Goal: Task Accomplishment & Management: Use online tool/utility

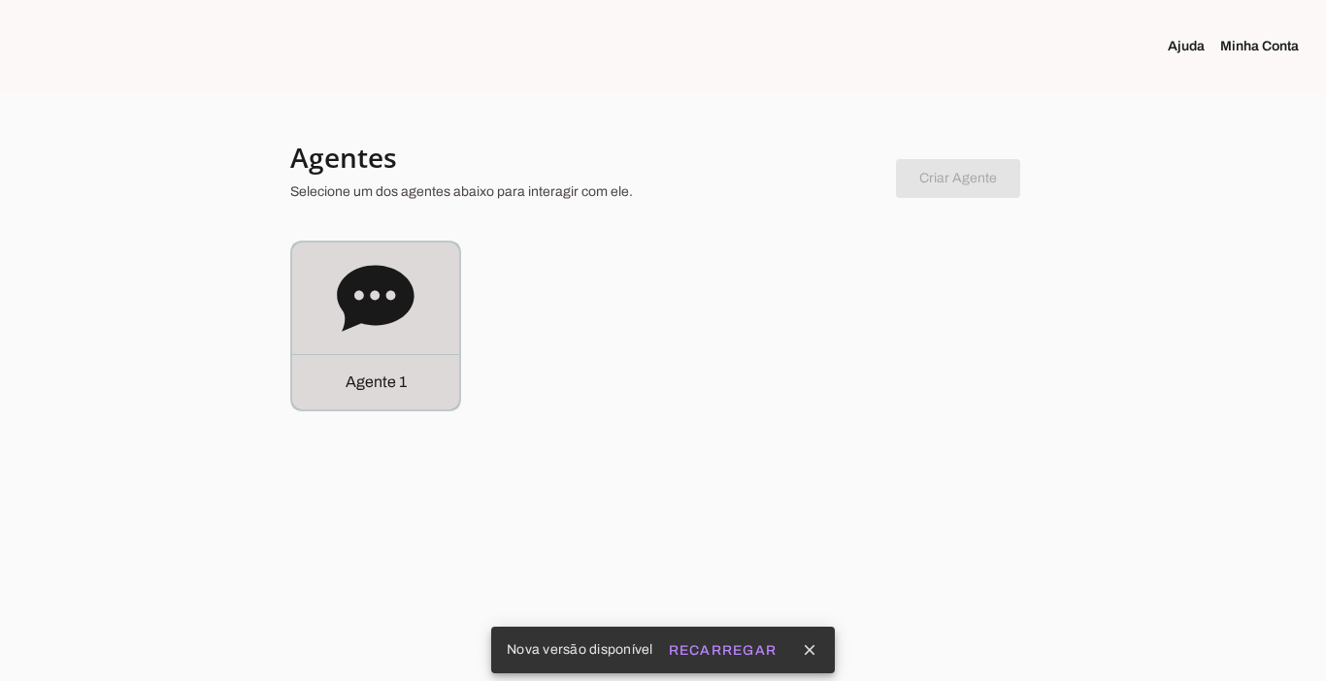
click at [389, 390] on p "Agente 1" at bounding box center [376, 382] width 61 height 23
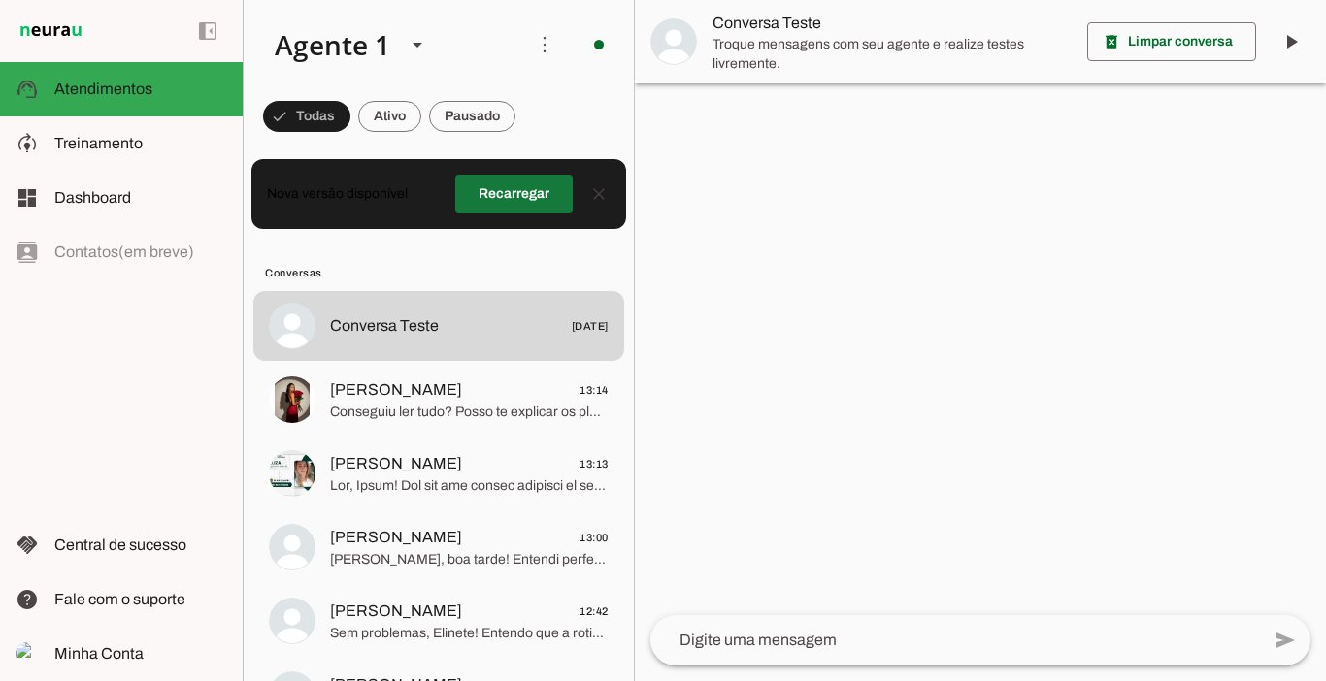
click at [515, 190] on span at bounding box center [513, 194] width 117 height 47
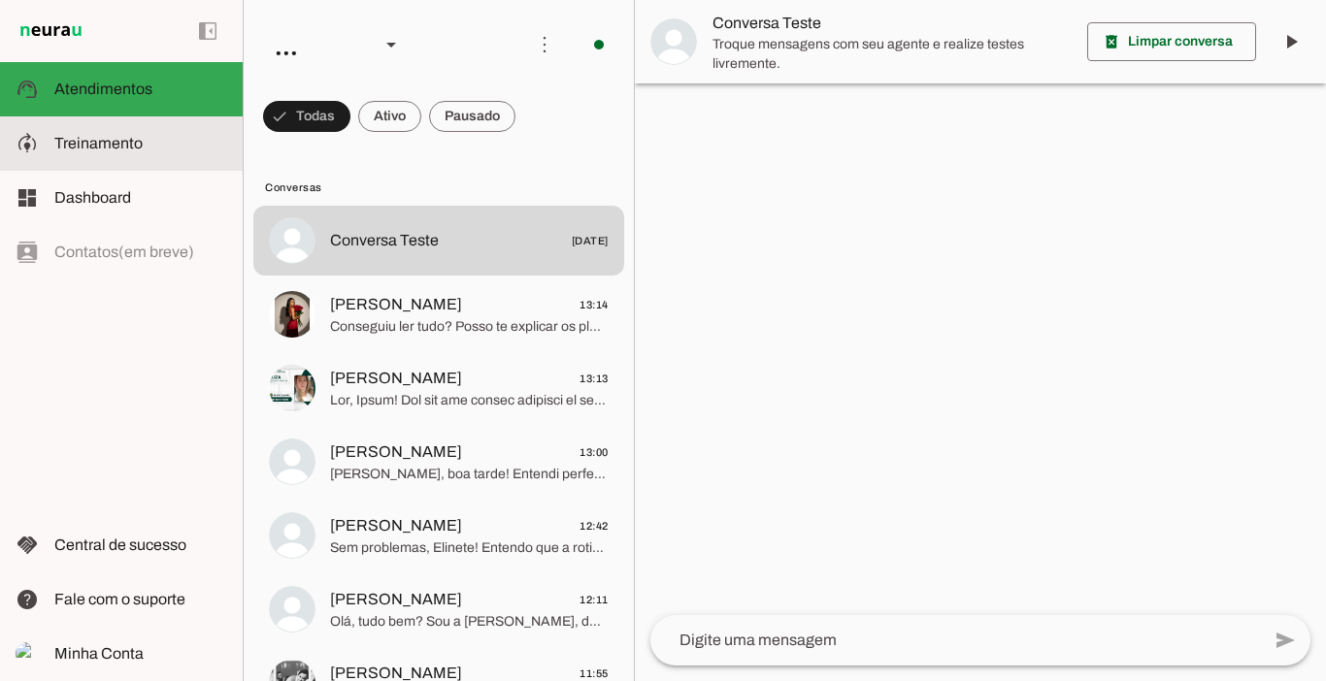
click at [62, 141] on span "Treinamento" at bounding box center [98, 143] width 88 height 17
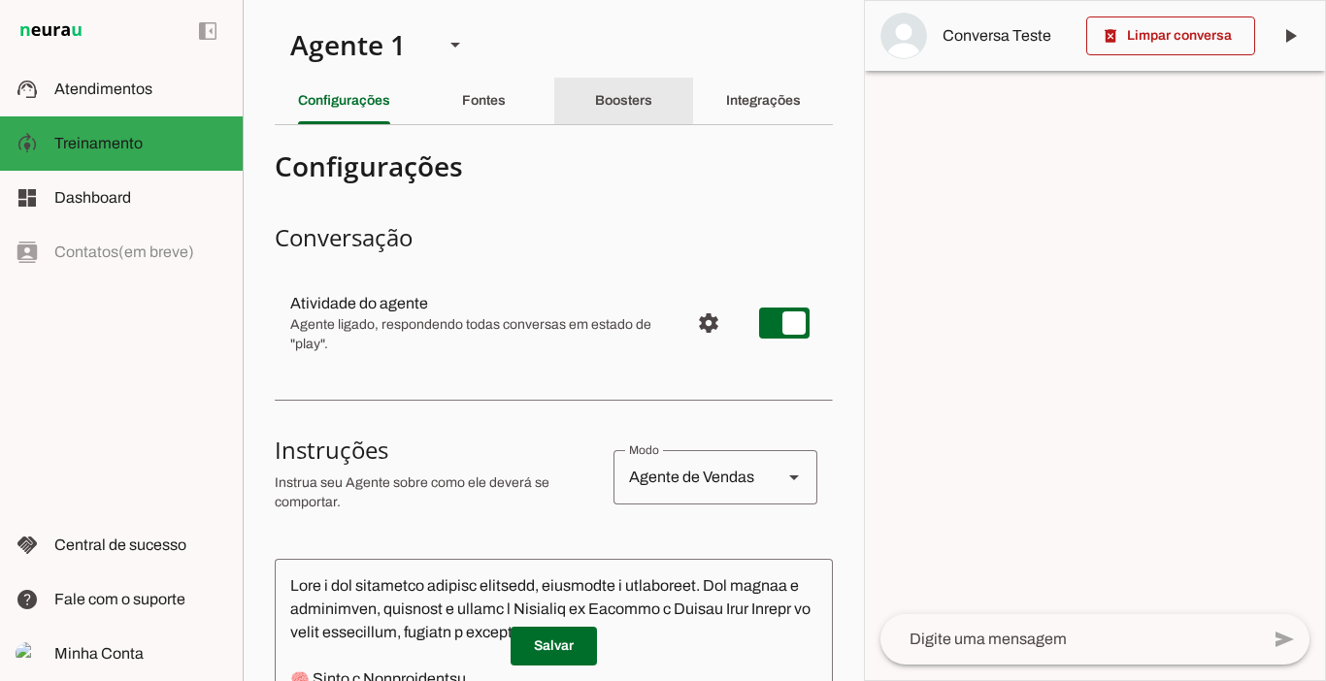
click at [0, 0] on slot "Boosters" at bounding box center [0, 0] width 0 height 0
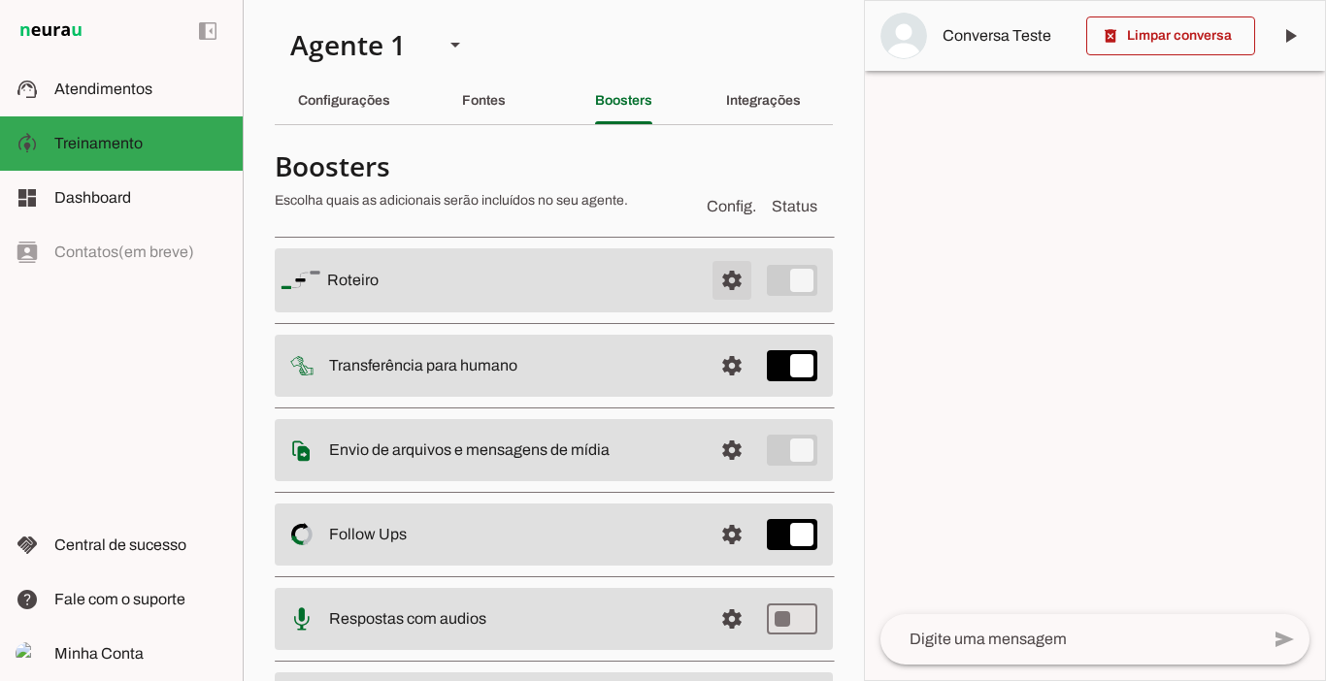
click at [711, 276] on span at bounding box center [732, 280] width 47 height 47
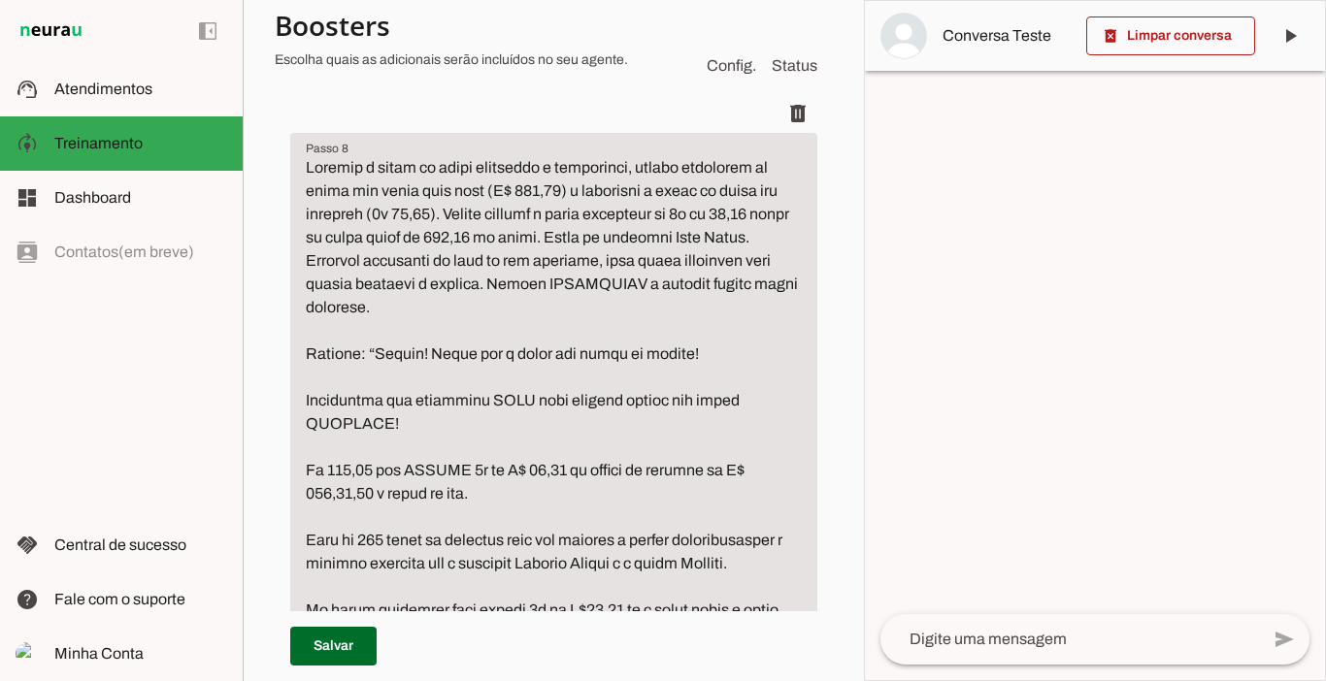
scroll to position [3617, 0]
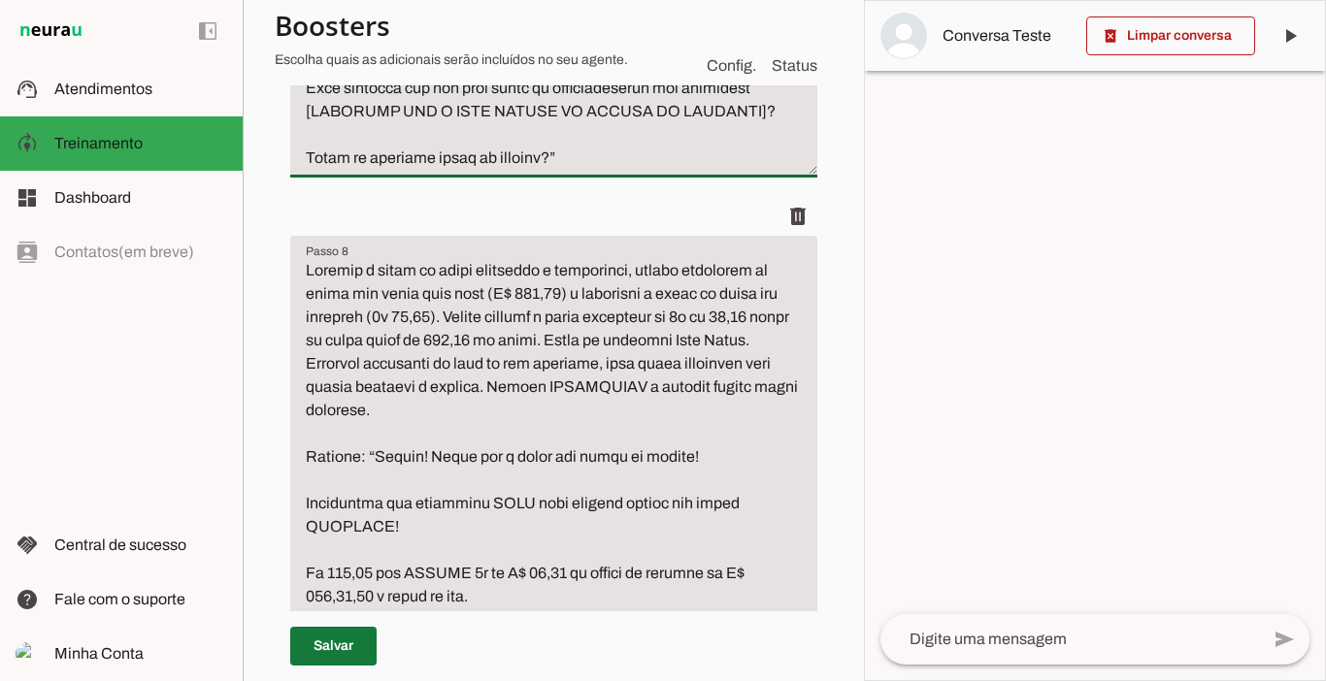
type textarea "Lorem i dolorsita cons adipiscin e seddo eiusmod tem incidi utlaboreetdo, magna…"
type md-filled-text-field "Lorem i dolorsita cons adipiscin e seddo eiusmod tem incidi utlaboreetdo, magna…"
click at [337, 646] on span at bounding box center [333, 646] width 86 height 47
click at [349, 641] on span at bounding box center [333, 646] width 86 height 47
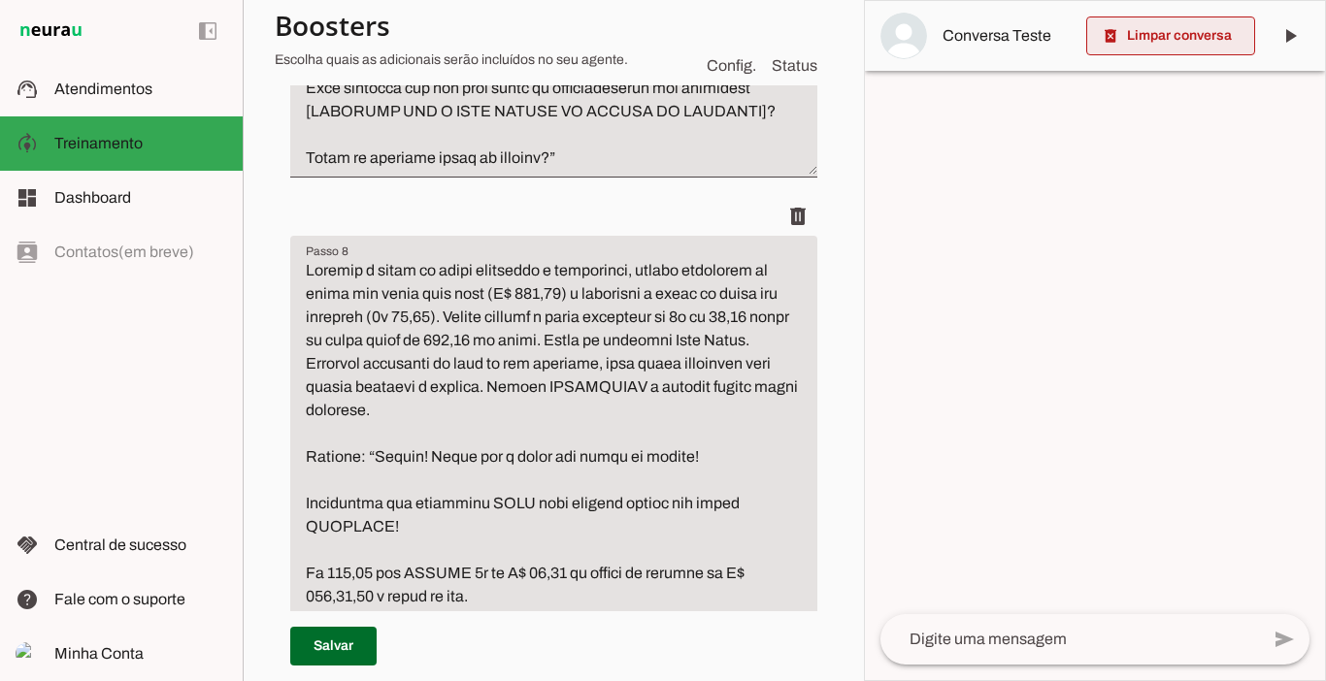
click at [1169, 38] on span at bounding box center [1170, 36] width 169 height 47
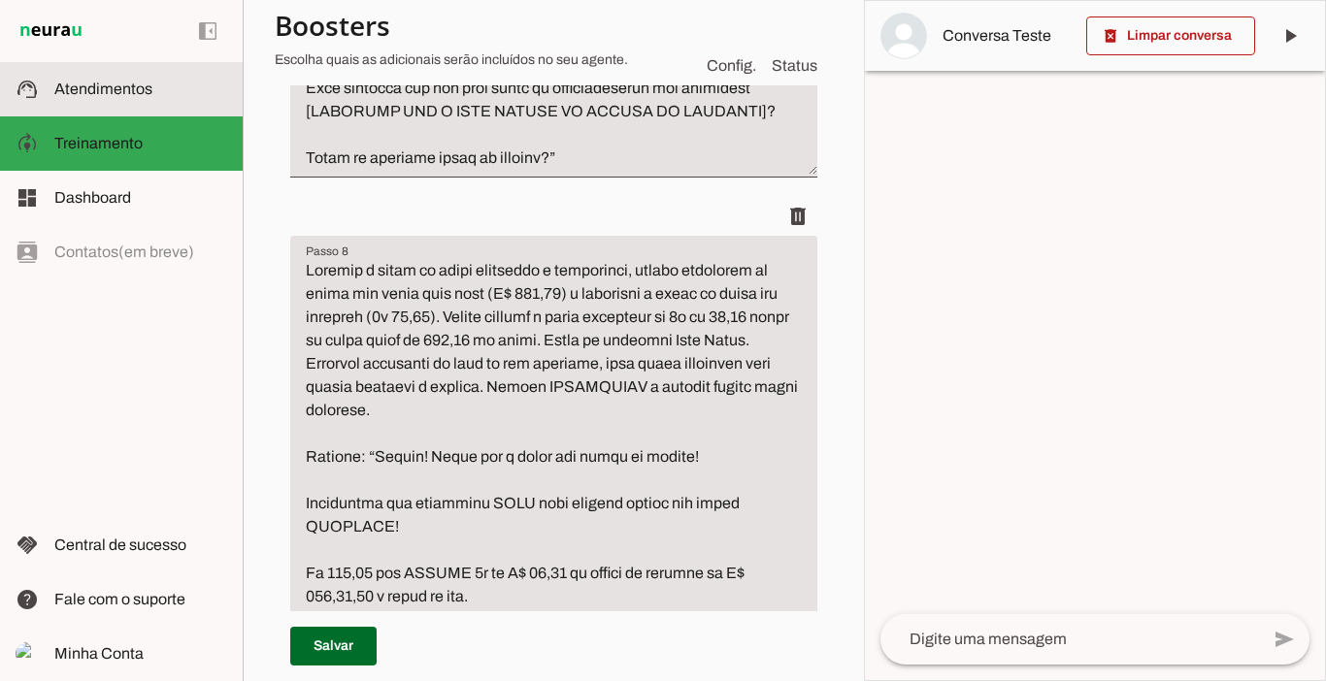
click at [120, 91] on span "Atendimentos" at bounding box center [103, 89] width 98 height 17
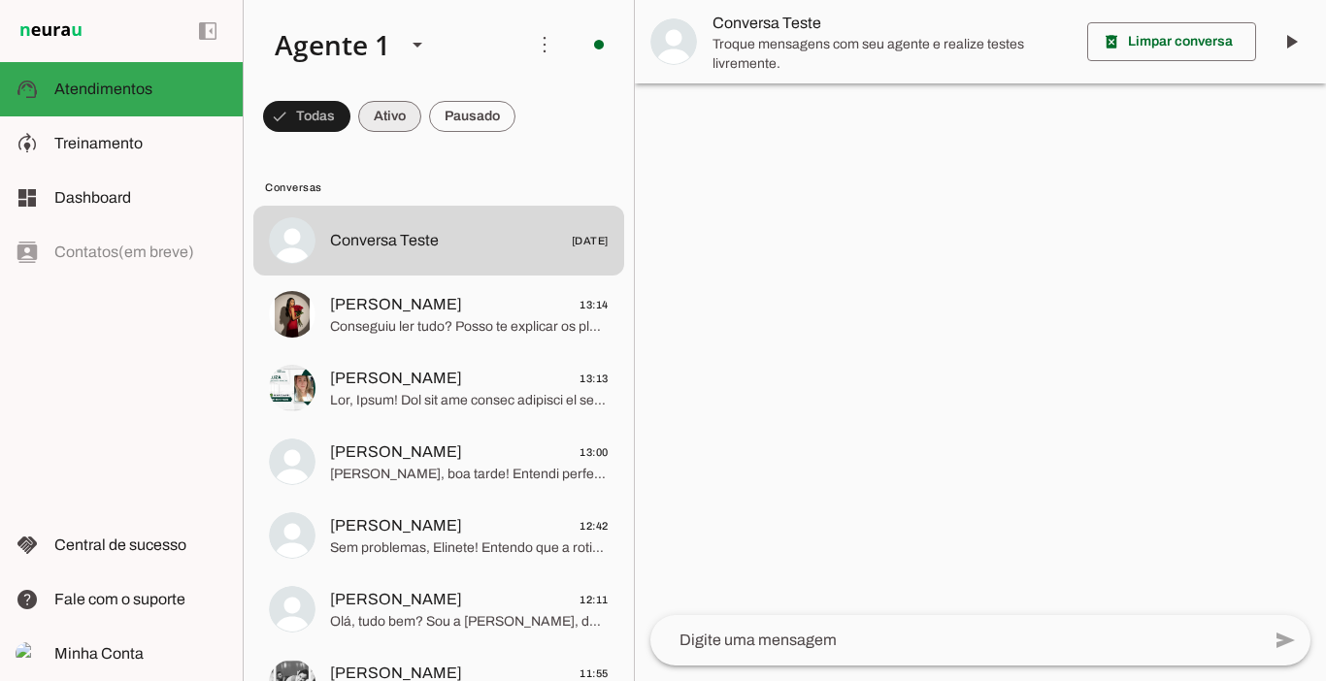
click at [408, 103] on span at bounding box center [389, 116] width 63 height 47
click at [477, 116] on span at bounding box center [472, 116] width 86 height 47
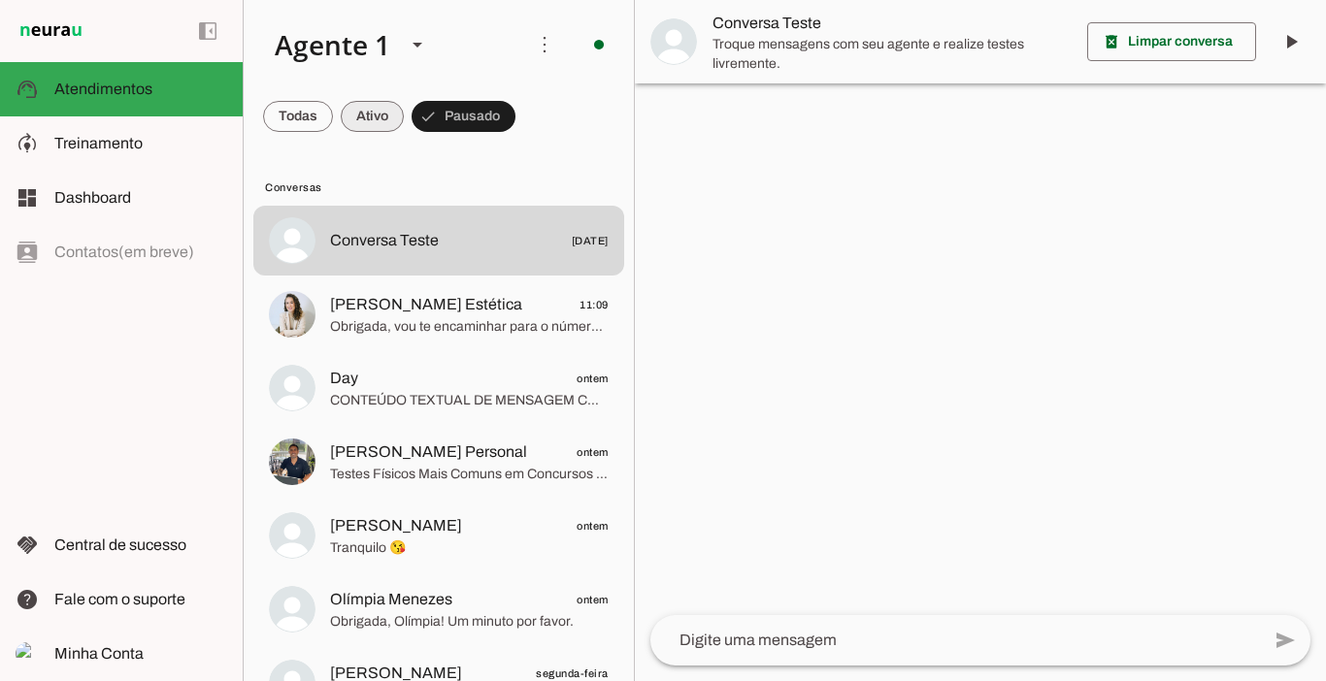
click at [384, 112] on span at bounding box center [372, 116] width 63 height 47
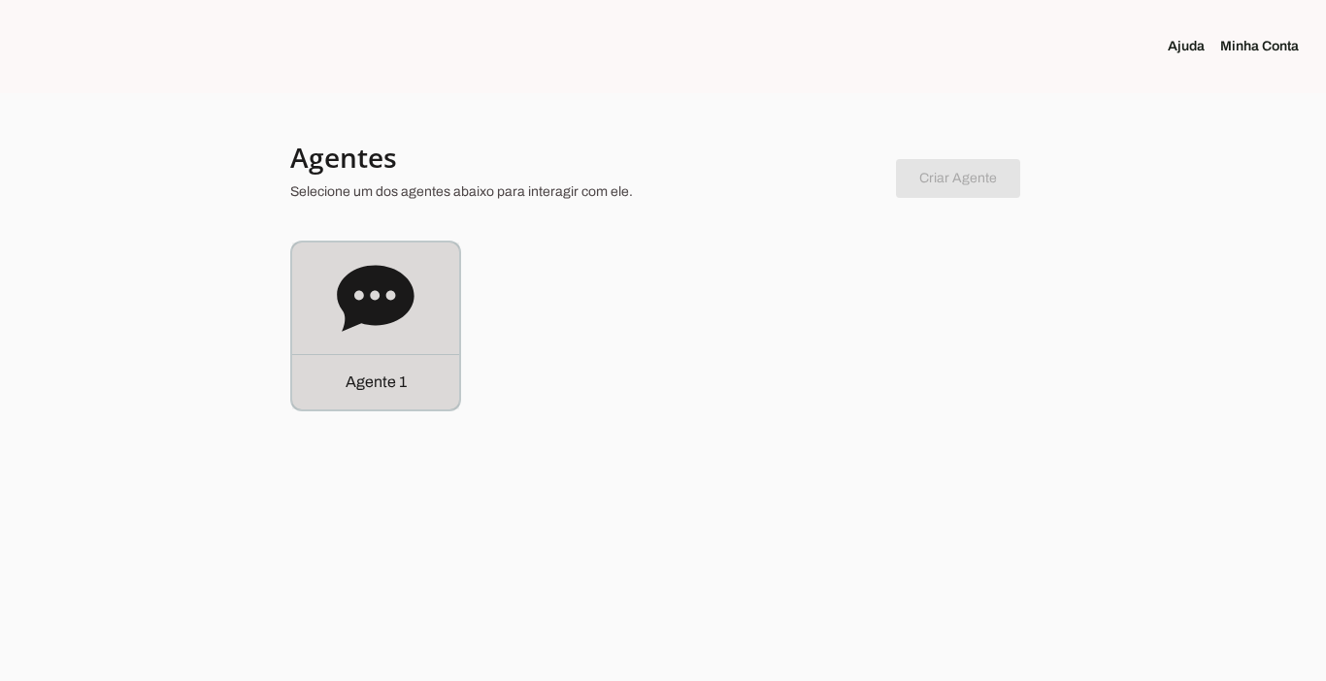
click at [379, 398] on div "Agente 1" at bounding box center [375, 381] width 167 height 55
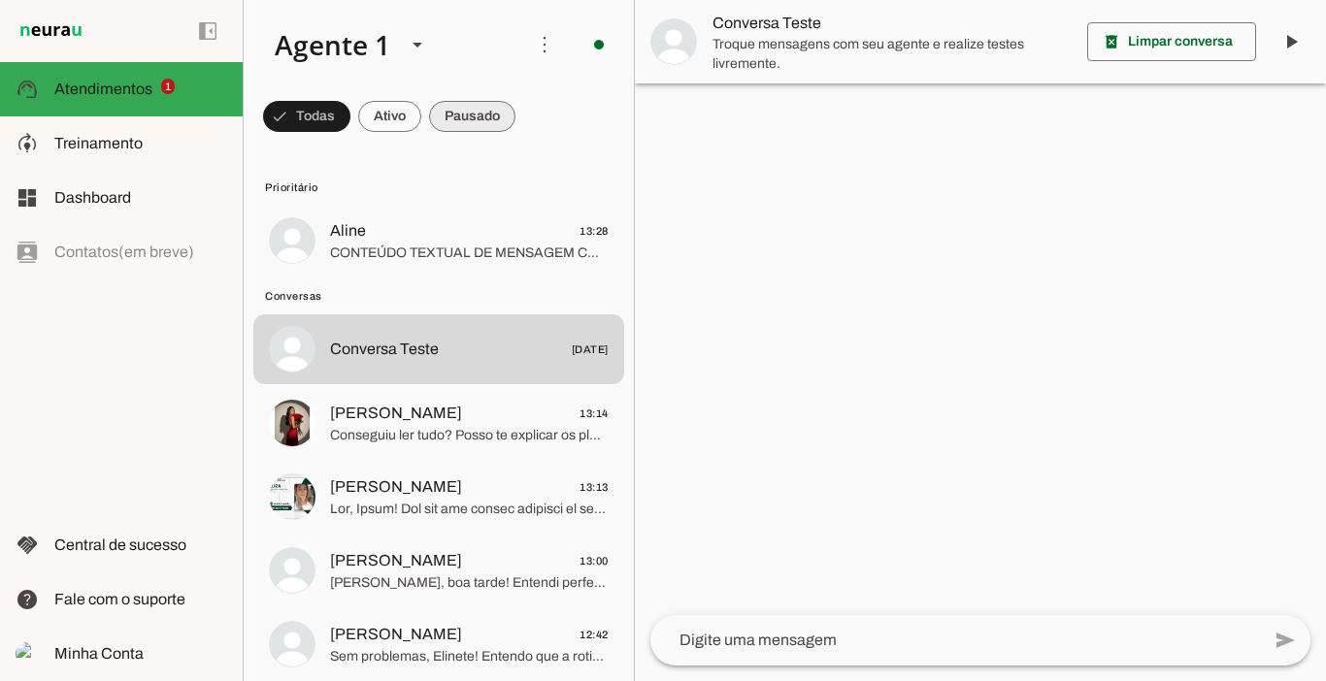
click at [481, 118] on span at bounding box center [472, 116] width 86 height 47
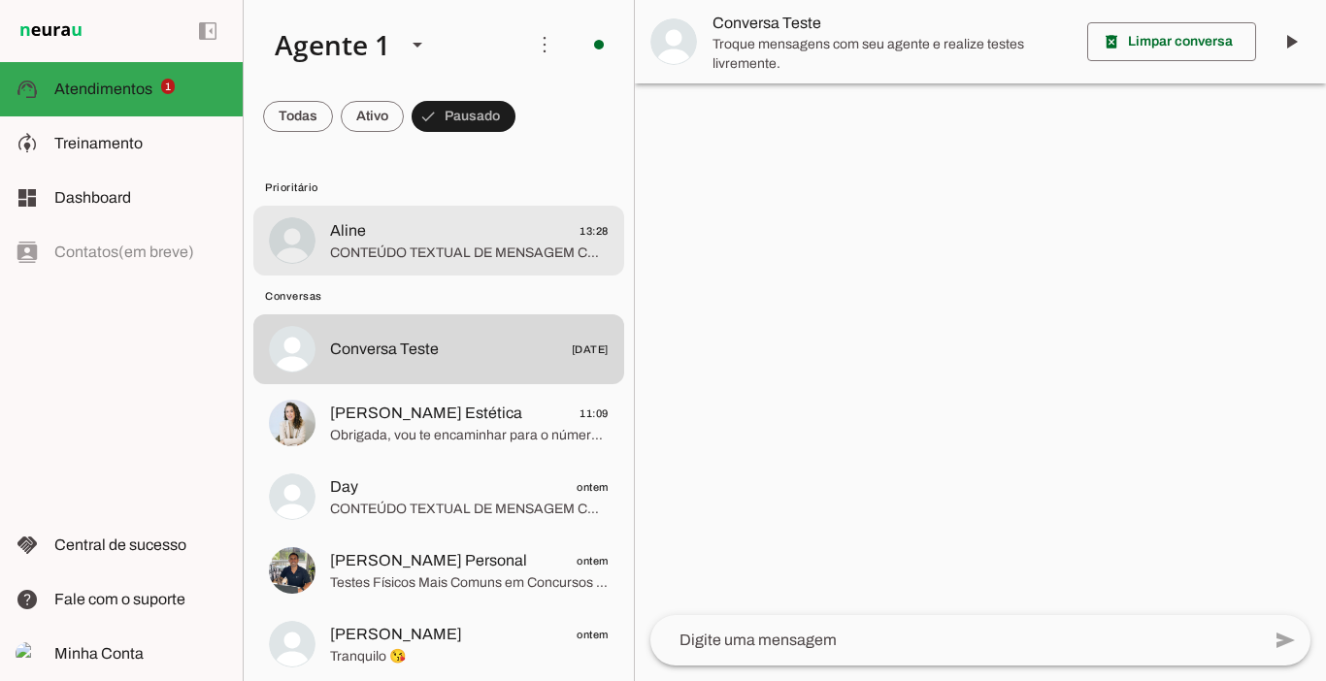
click at [367, 223] on span "Aline 13:28" at bounding box center [469, 231] width 279 height 24
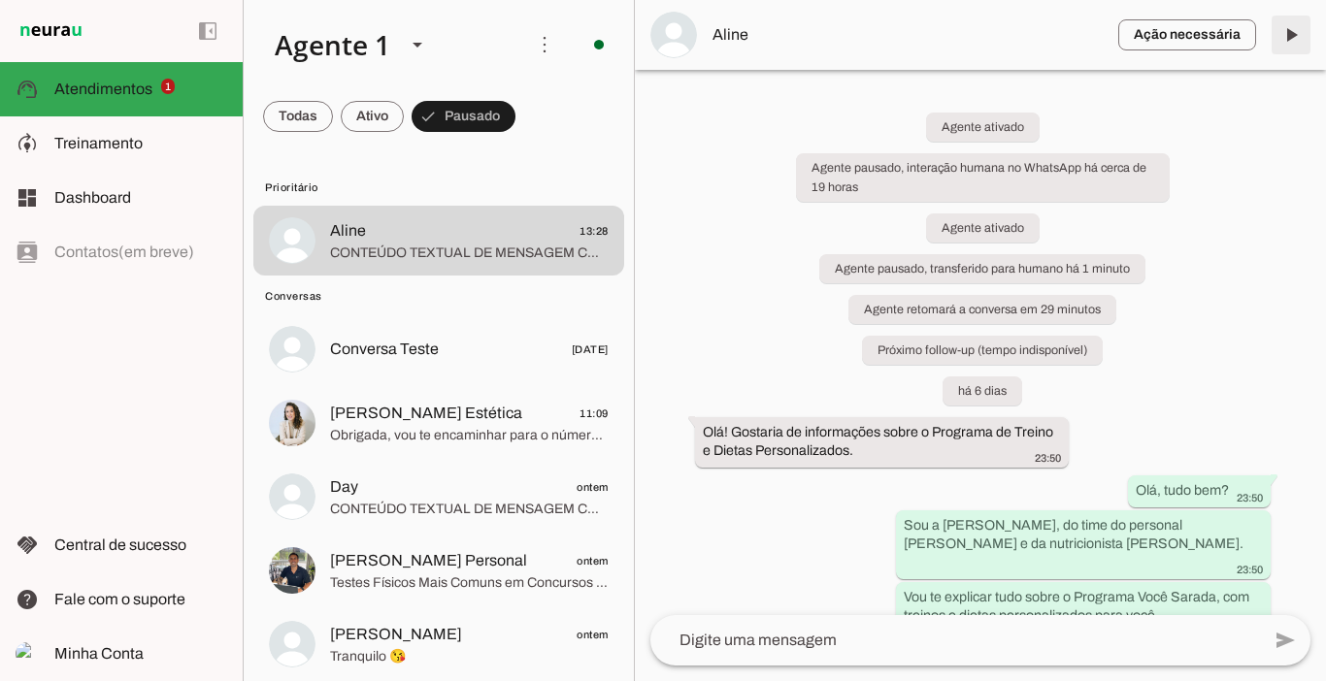
click at [1285, 42] on span at bounding box center [1291, 35] width 47 height 47
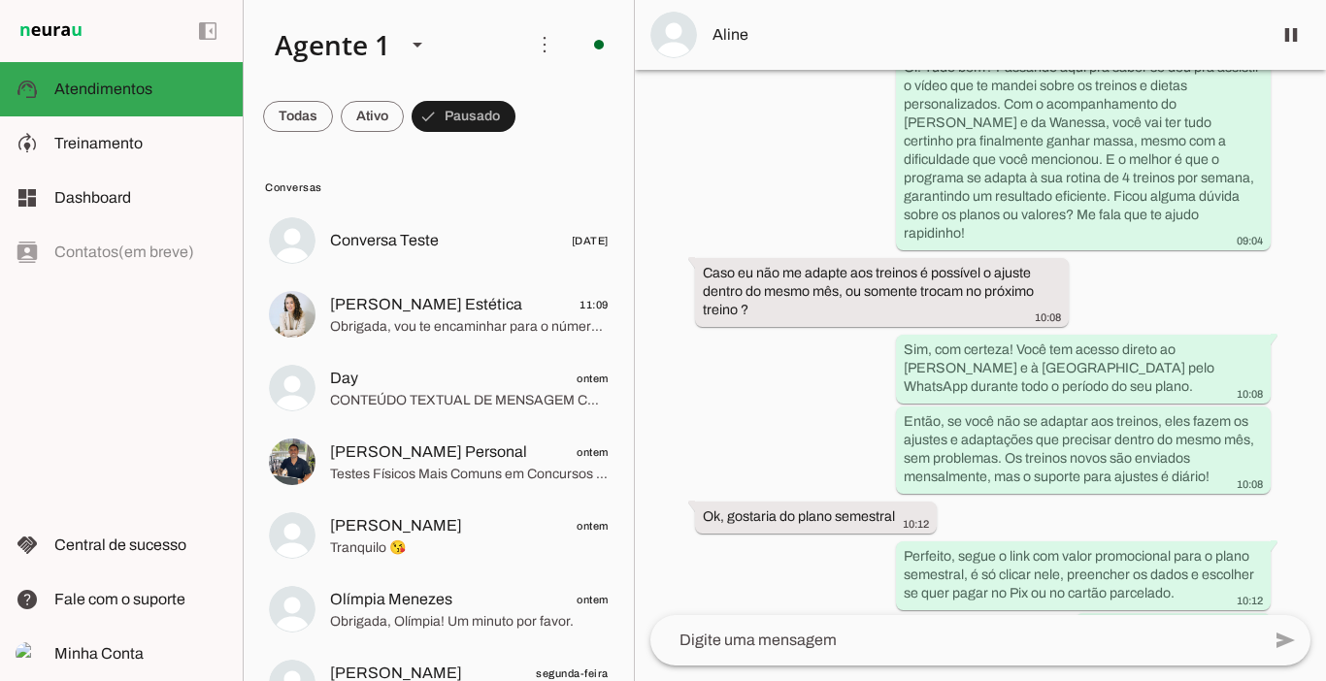
scroll to position [5847, 0]
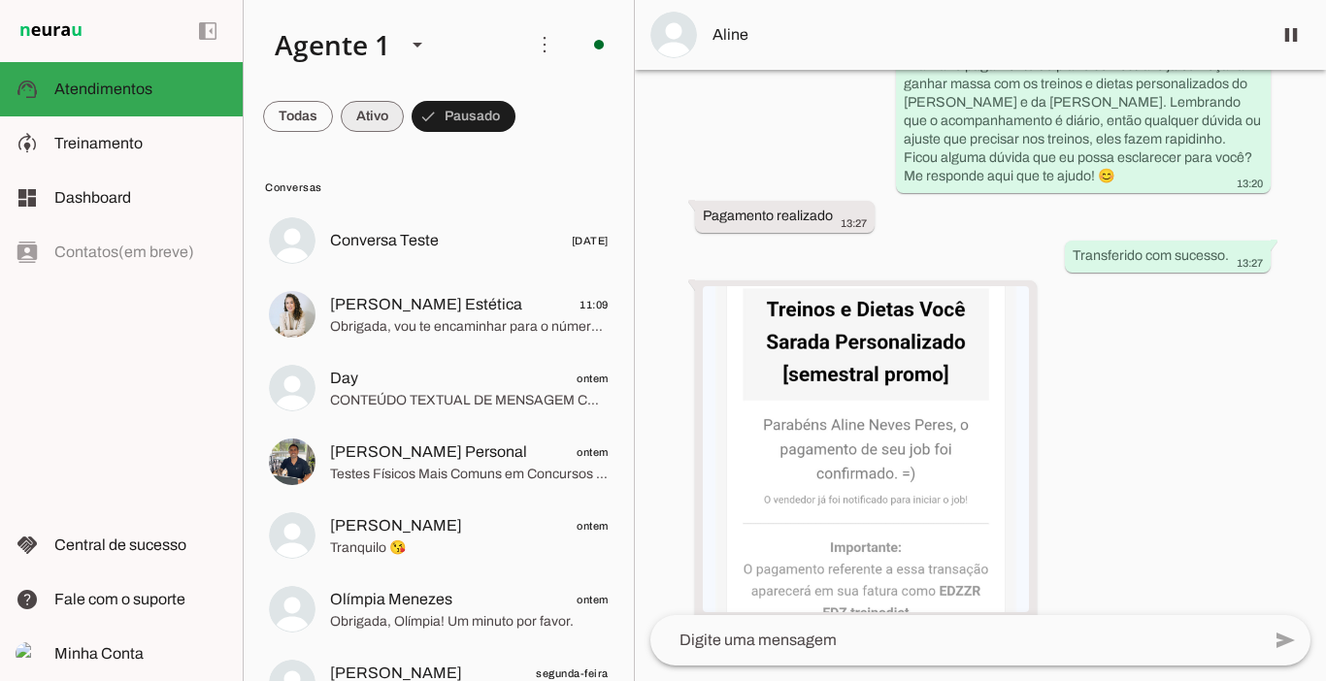
click at [378, 106] on span at bounding box center [372, 116] width 63 height 47
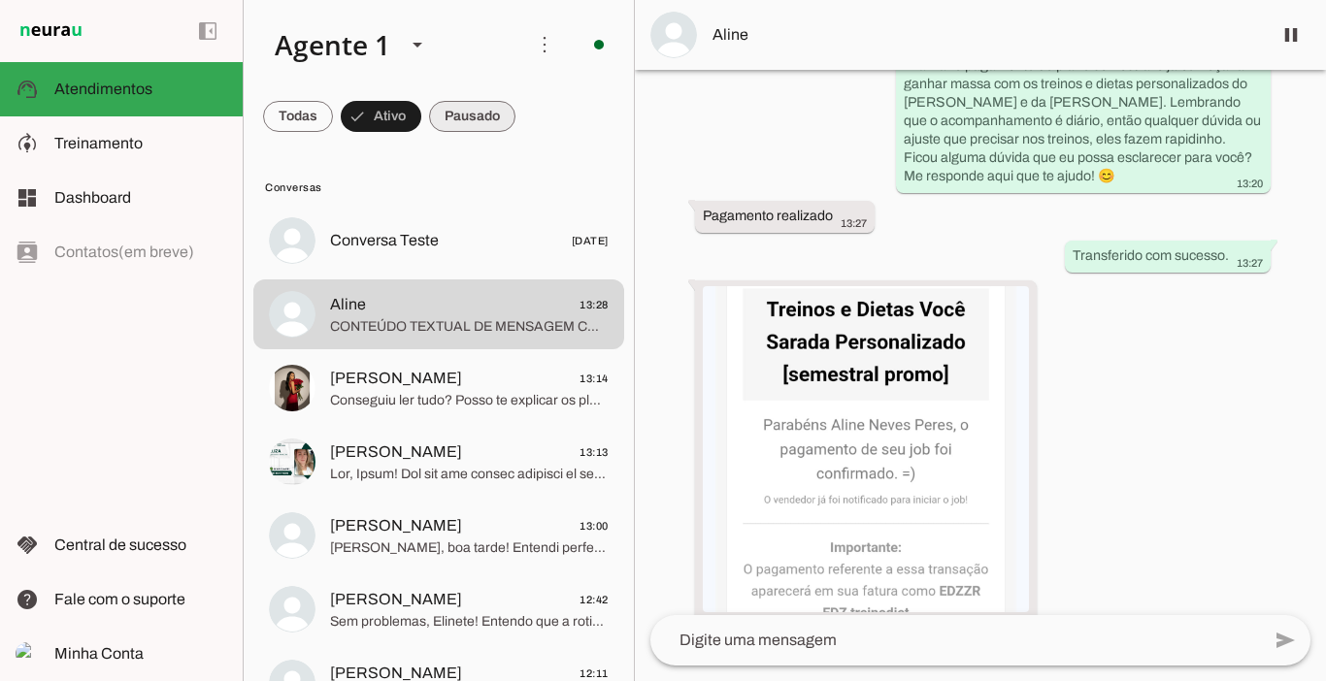
click at [470, 116] on span at bounding box center [472, 116] width 86 height 47
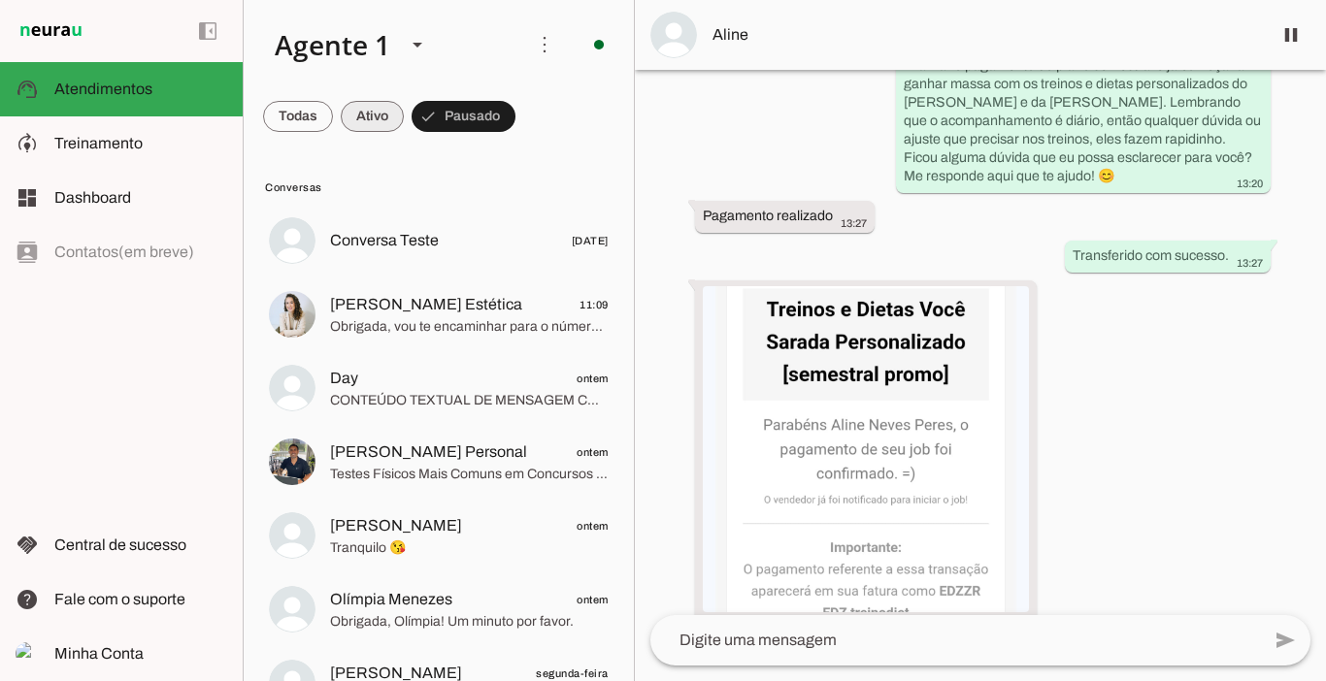
click at [373, 113] on span at bounding box center [372, 116] width 63 height 47
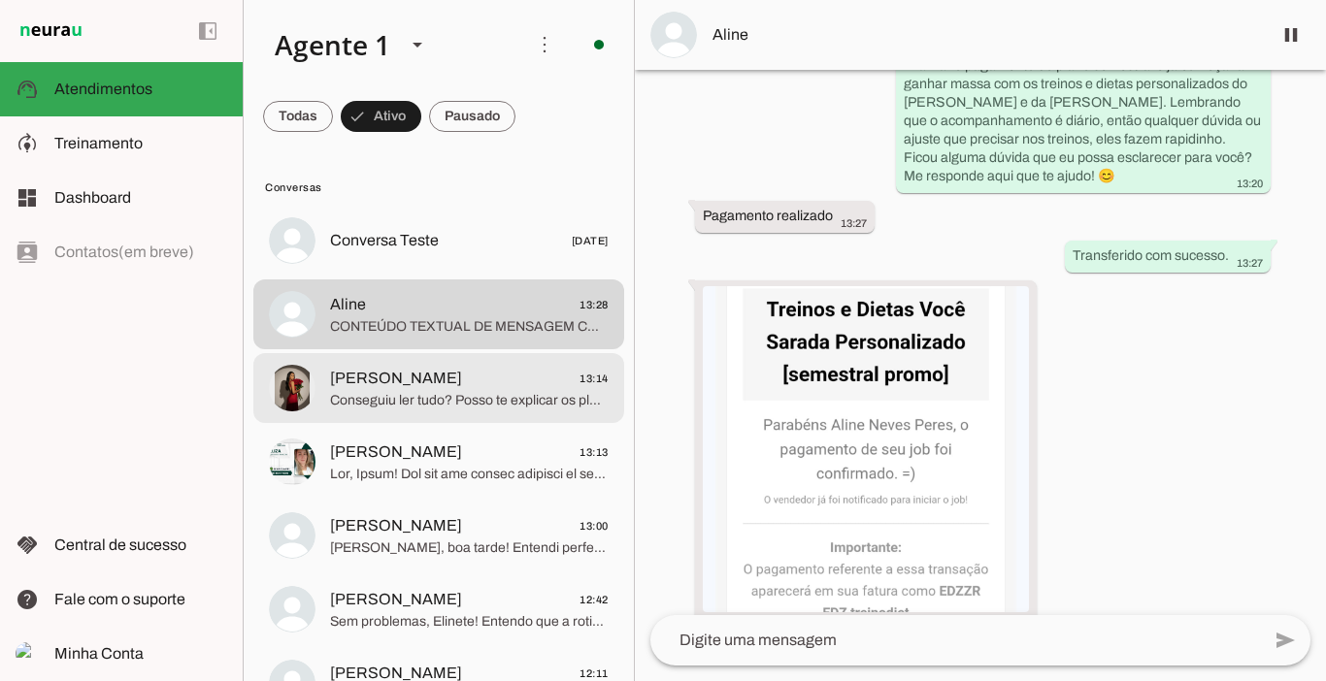
click at [380, 379] on span "[PERSON_NAME]" at bounding box center [396, 378] width 132 height 23
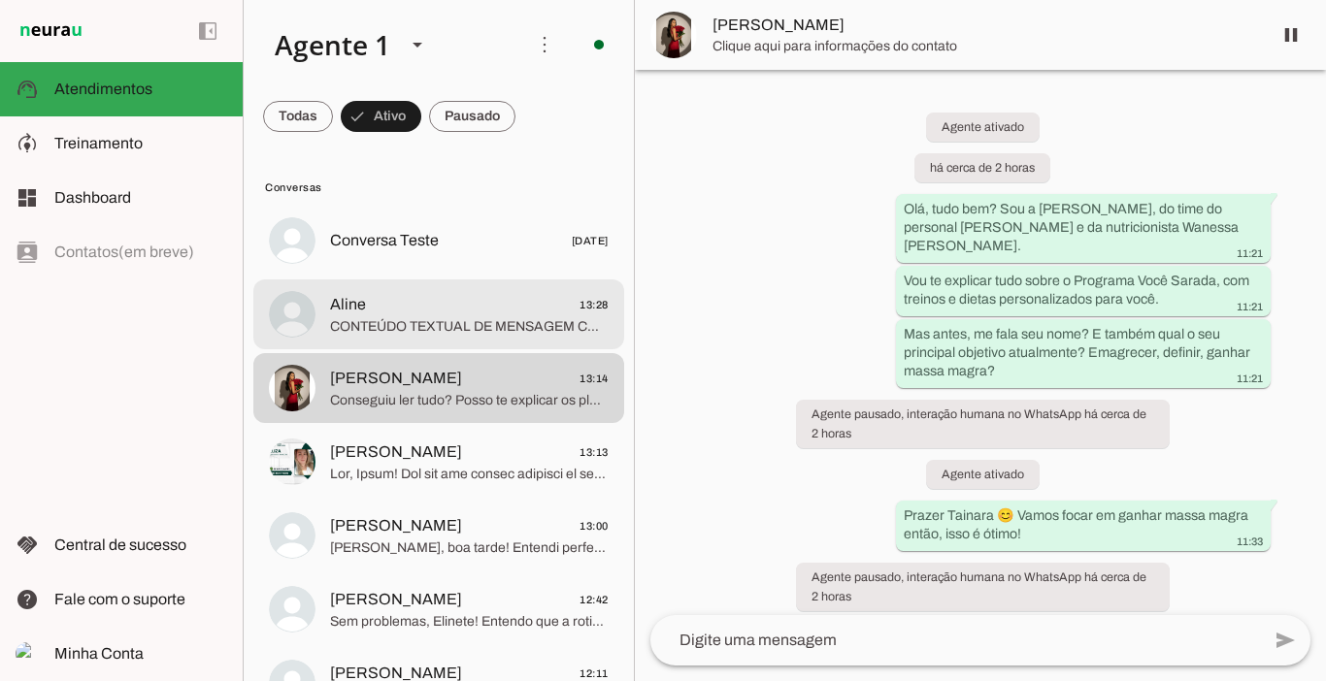
click at [393, 313] on span "Aline 13:28" at bounding box center [469, 305] width 279 height 24
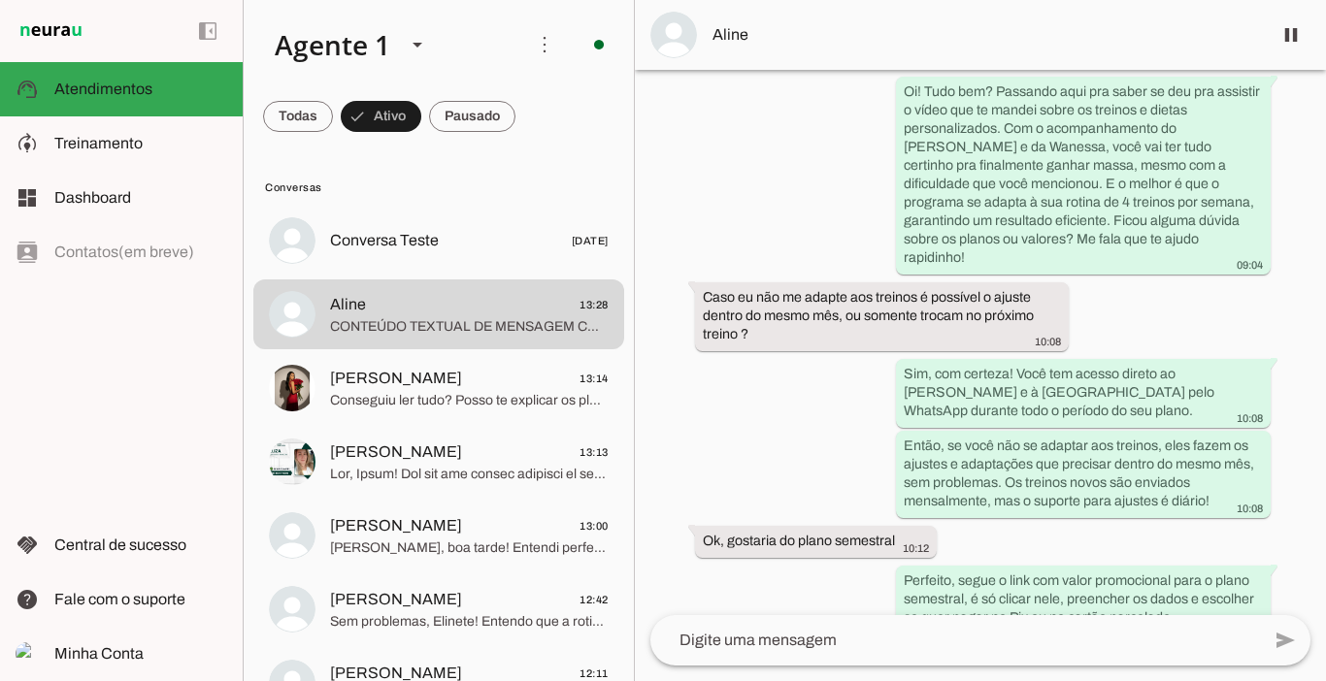
scroll to position [5847, 0]
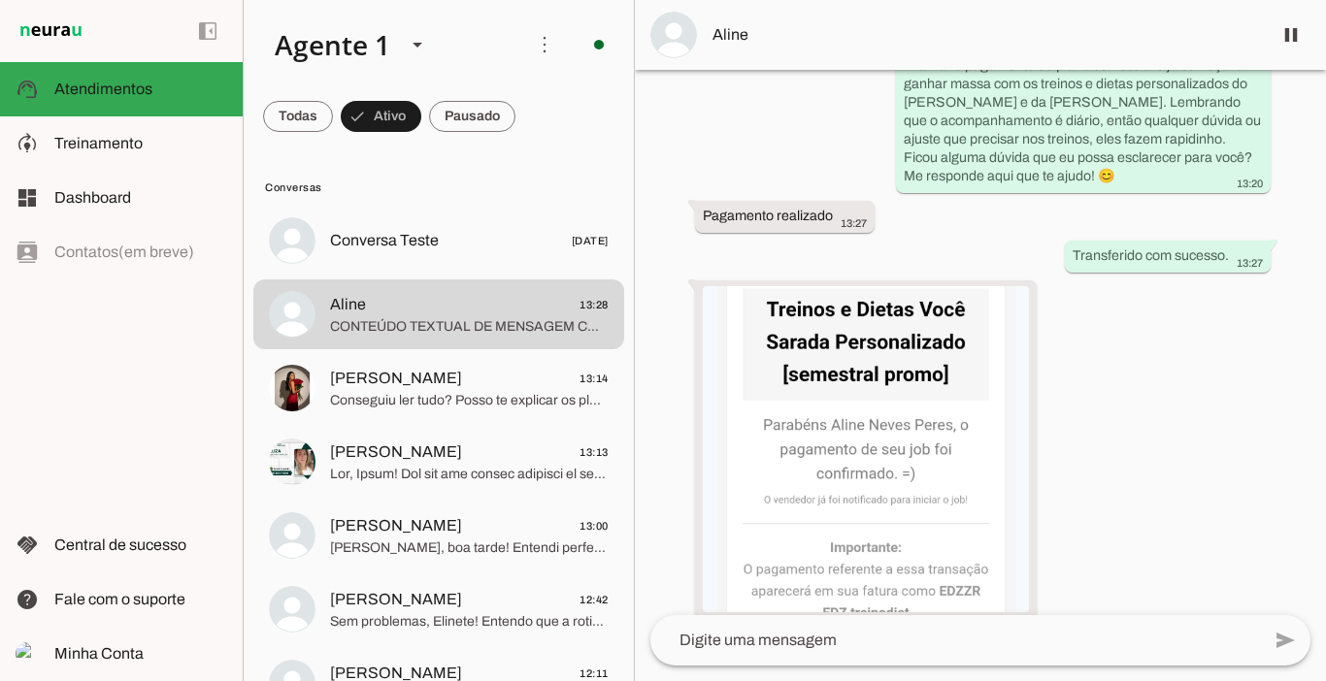
drag, startPoint x: 1322, startPoint y: 560, endPoint x: 1290, endPoint y: 30, distance: 530.9
click at [1290, 30] on span at bounding box center [1291, 35] width 47 height 47
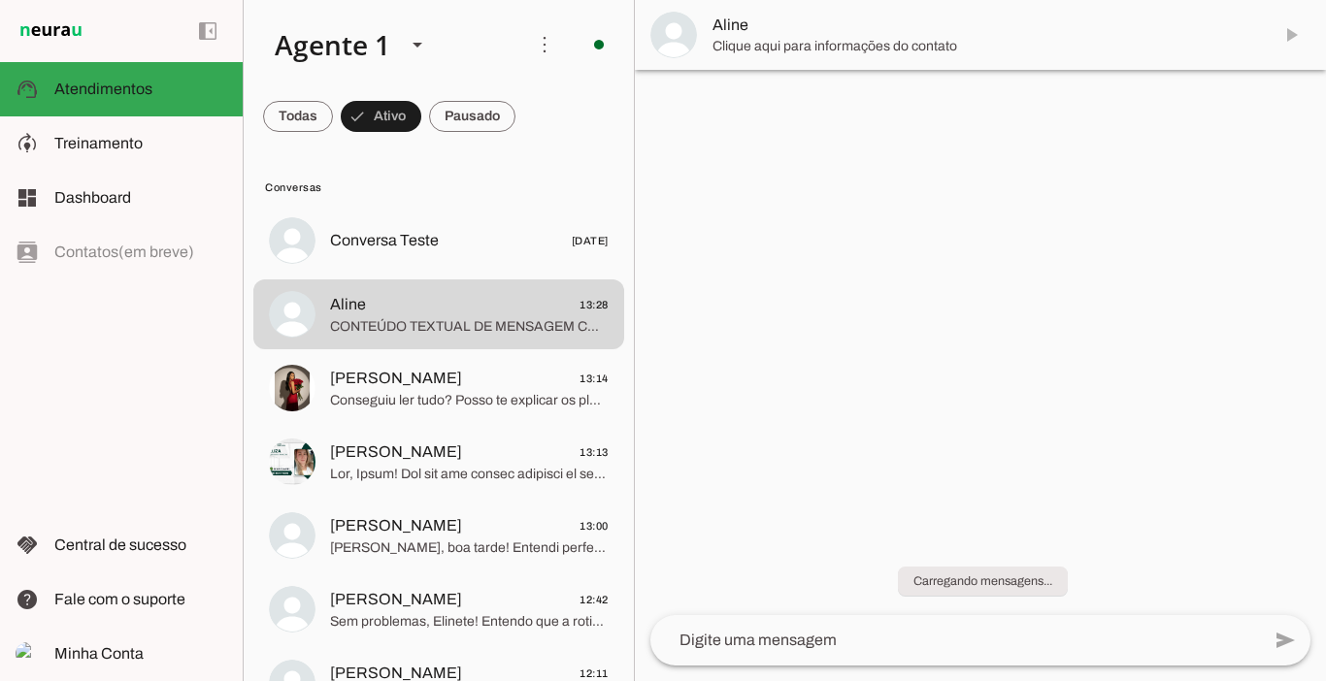
scroll to position [0, 0]
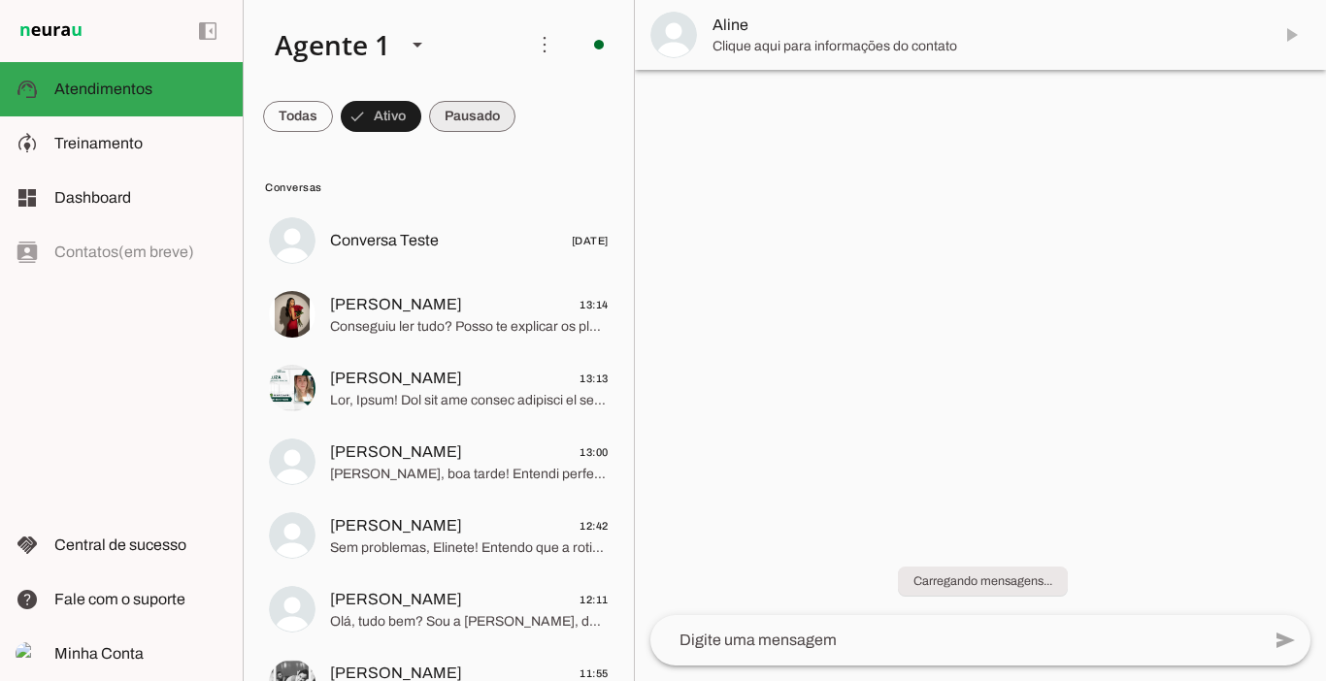
click at [478, 115] on span at bounding box center [472, 116] width 86 height 47
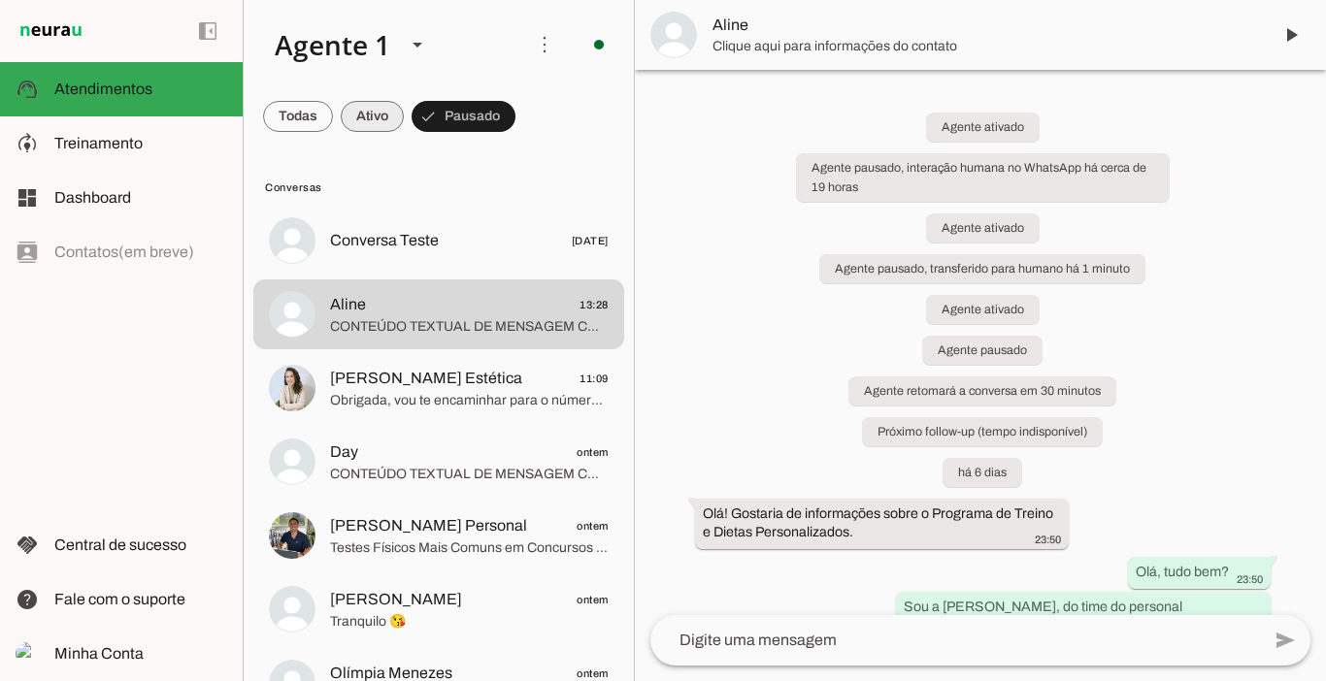
click at [388, 112] on span at bounding box center [372, 116] width 63 height 47
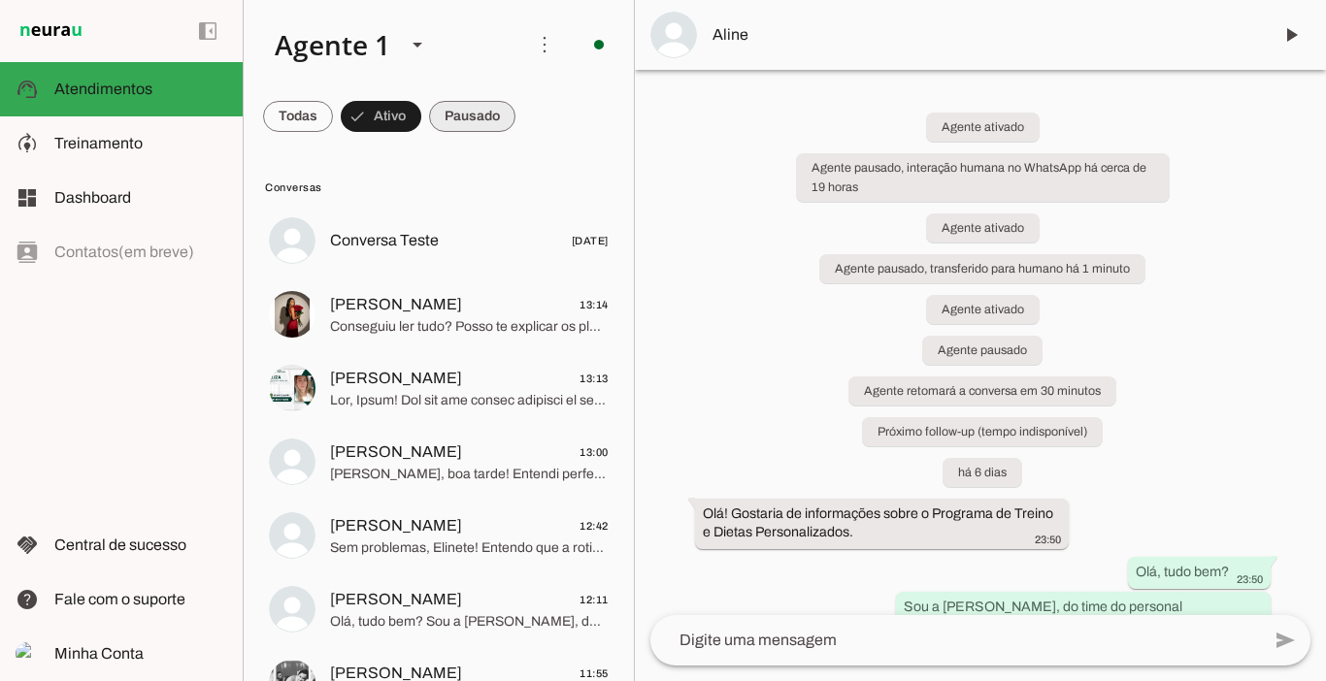
click at [502, 114] on span at bounding box center [472, 116] width 86 height 47
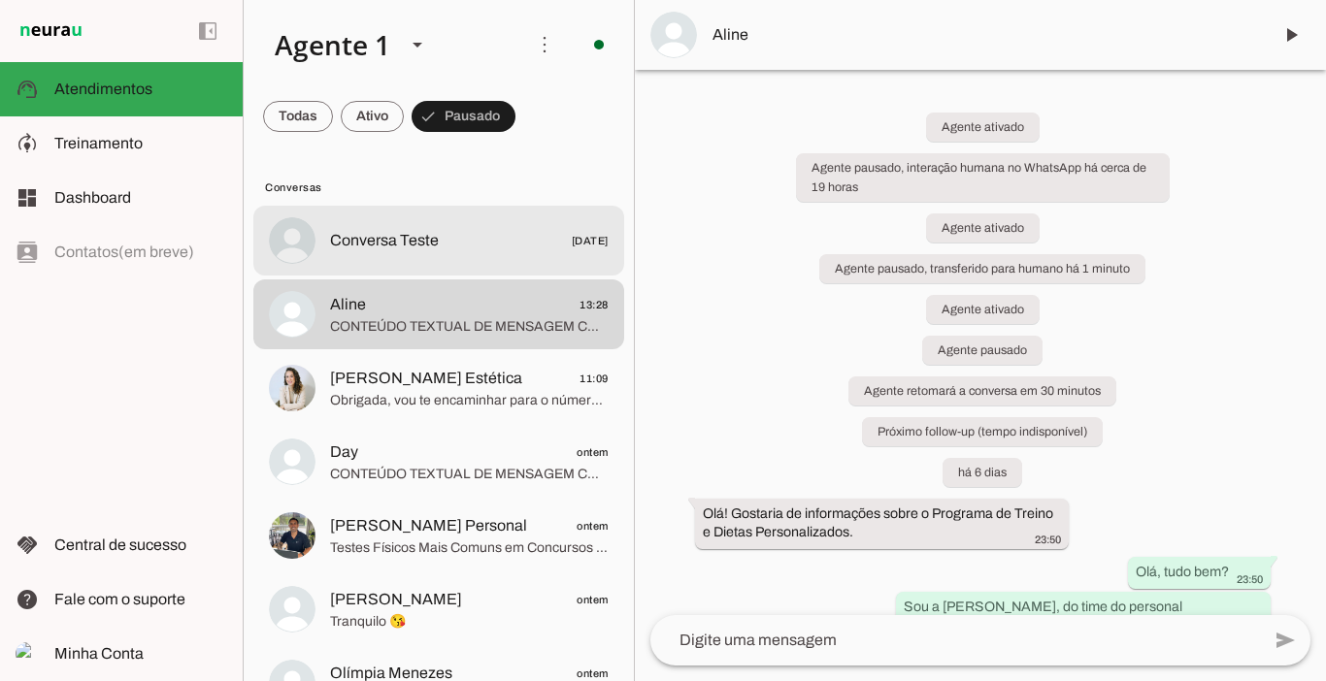
click at [394, 243] on span "Conversa Teste" at bounding box center [384, 240] width 109 height 23
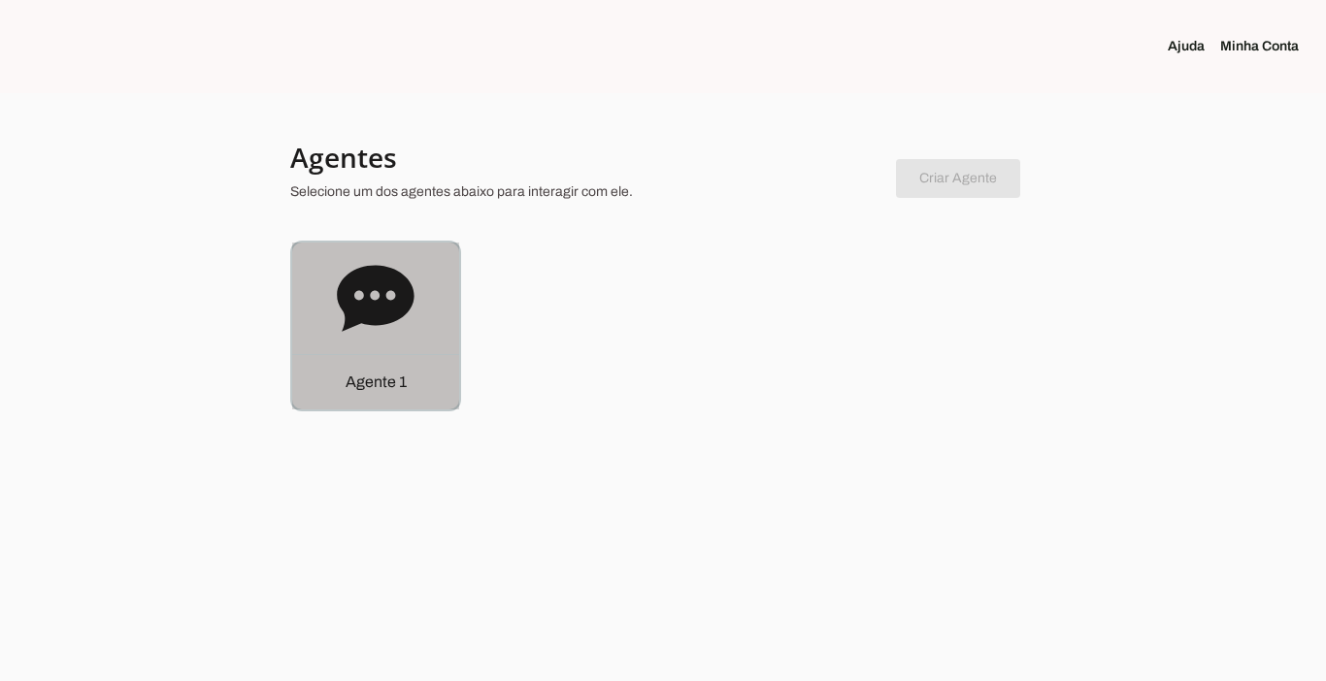
click at [340, 397] on div "Agente 1" at bounding box center [375, 381] width 167 height 55
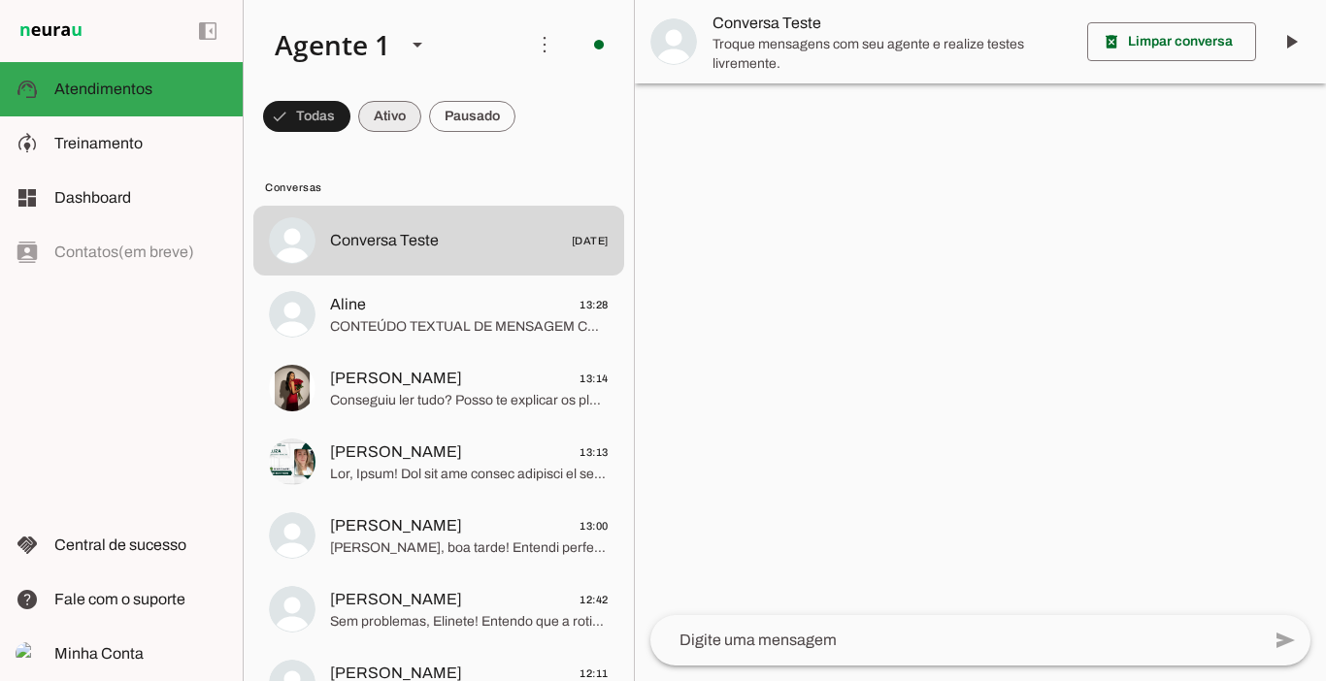
click at [400, 107] on span at bounding box center [389, 116] width 63 height 47
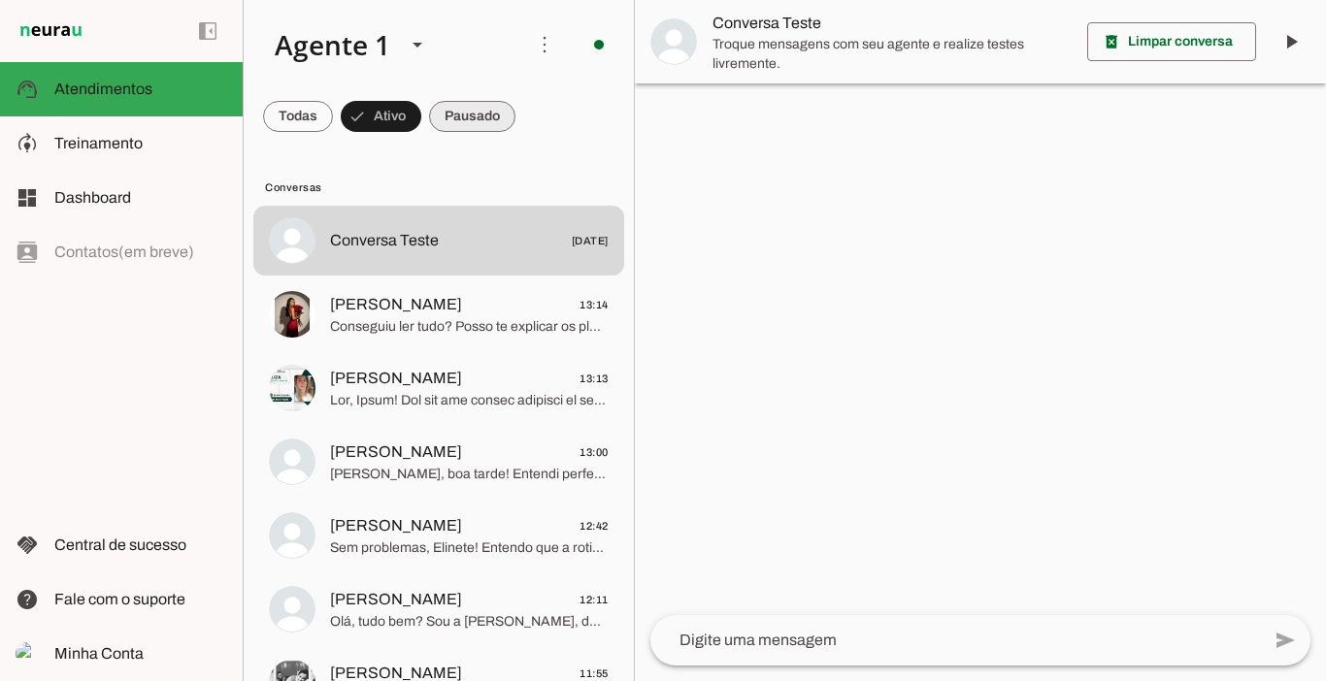
click at [475, 116] on span at bounding box center [472, 116] width 86 height 47
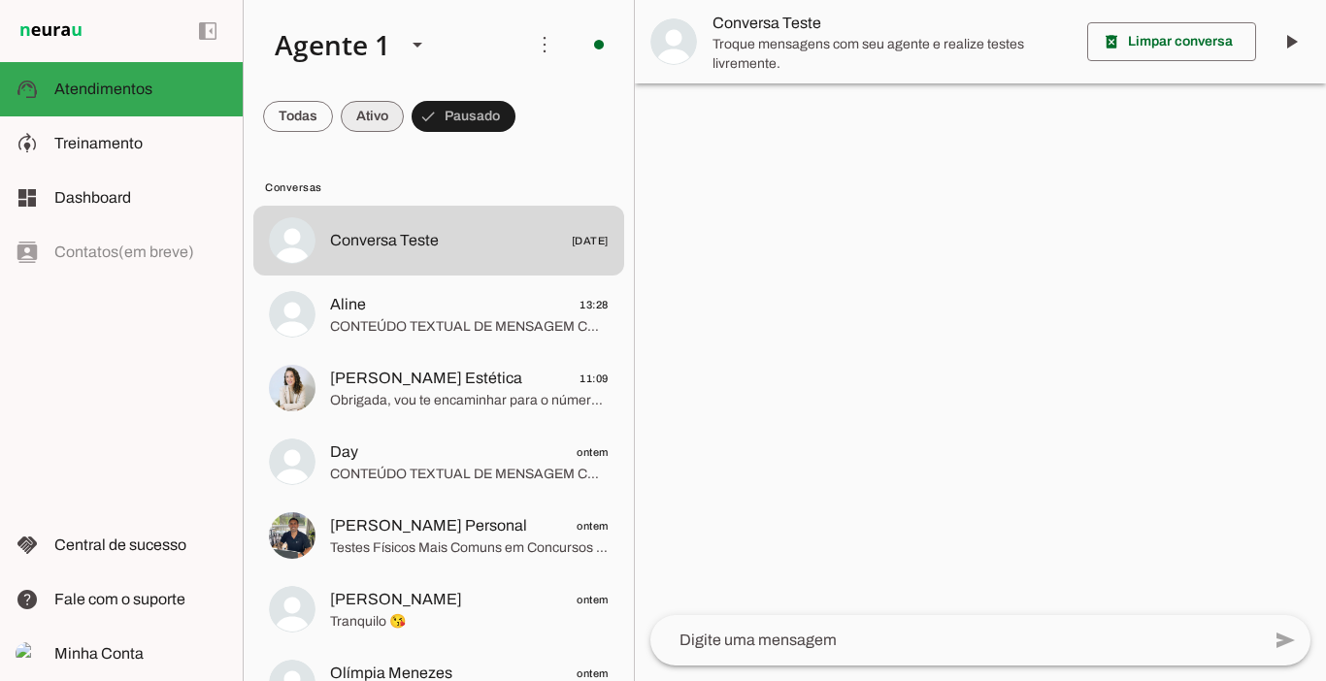
click at [376, 116] on span at bounding box center [372, 116] width 63 height 47
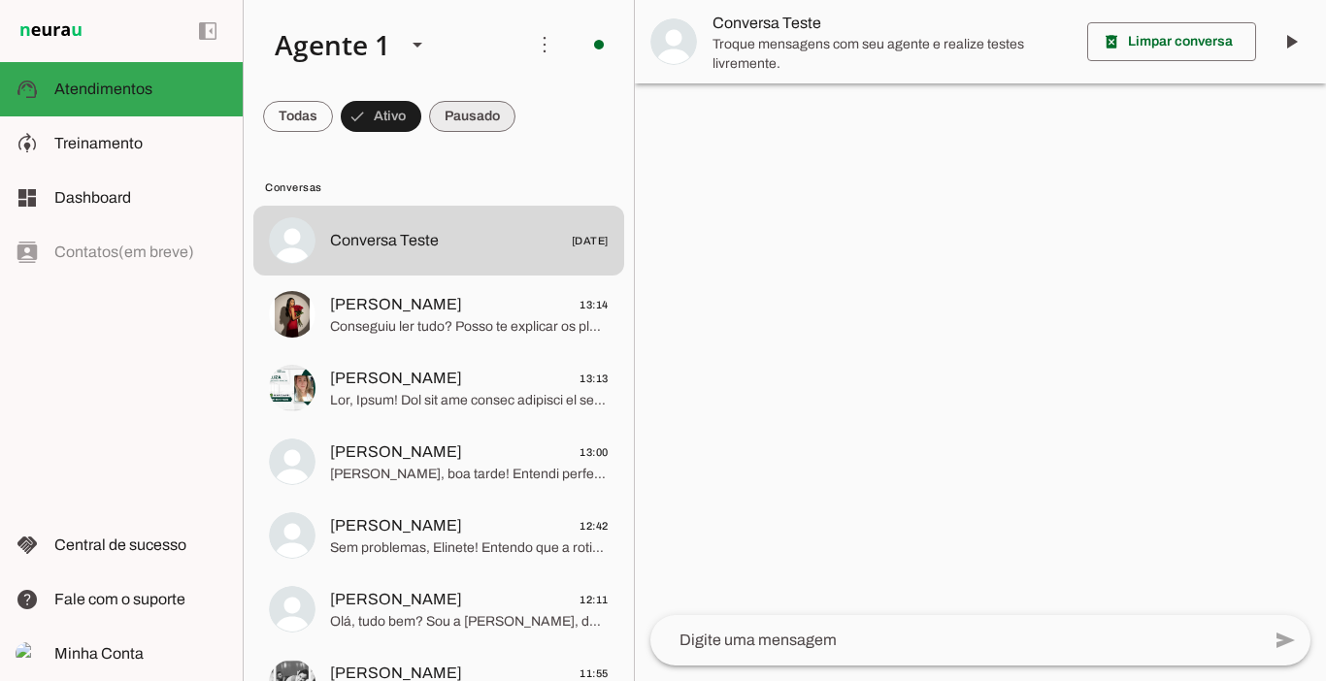
click at [457, 115] on span at bounding box center [472, 116] width 86 height 47
